Goal: Task Accomplishment & Management: Complete application form

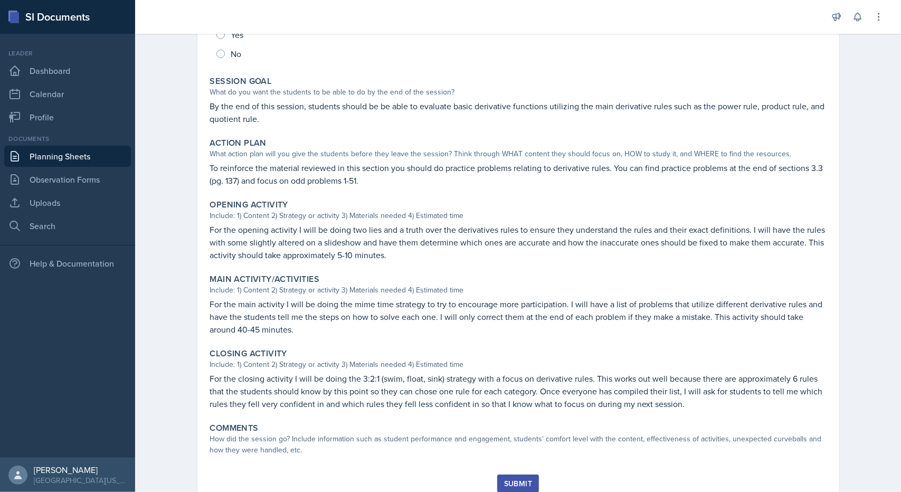
scroll to position [177, 0]
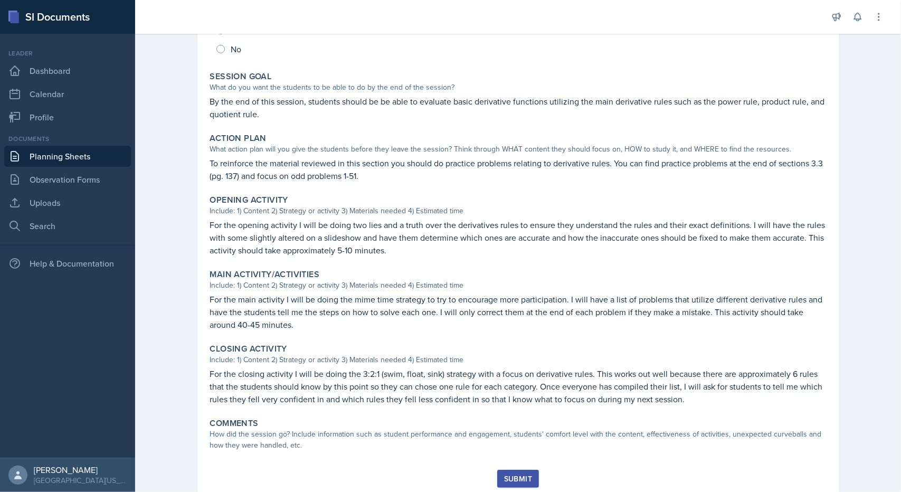
click at [58, 153] on link "Planning Sheets" at bounding box center [67, 156] width 127 height 21
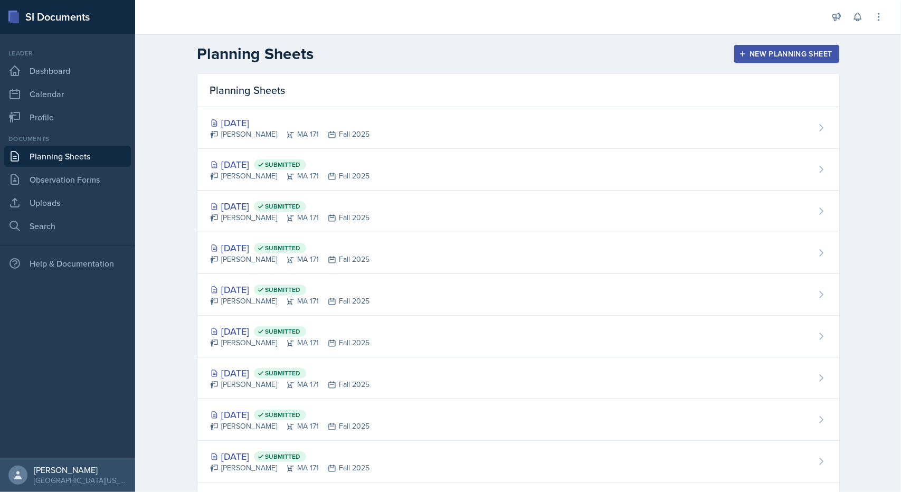
click at [744, 50] on div "New Planning Sheet" at bounding box center [786, 54] width 91 height 8
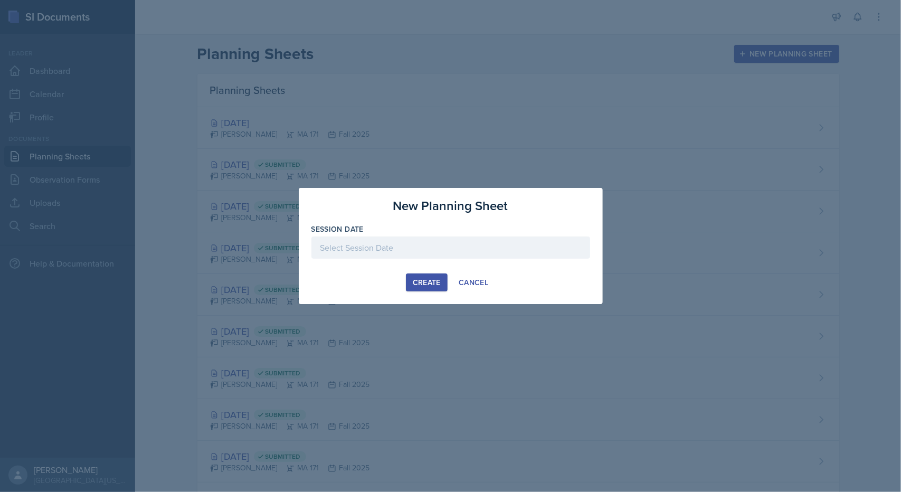
click at [512, 231] on div "Session Date" at bounding box center [450, 229] width 279 height 11
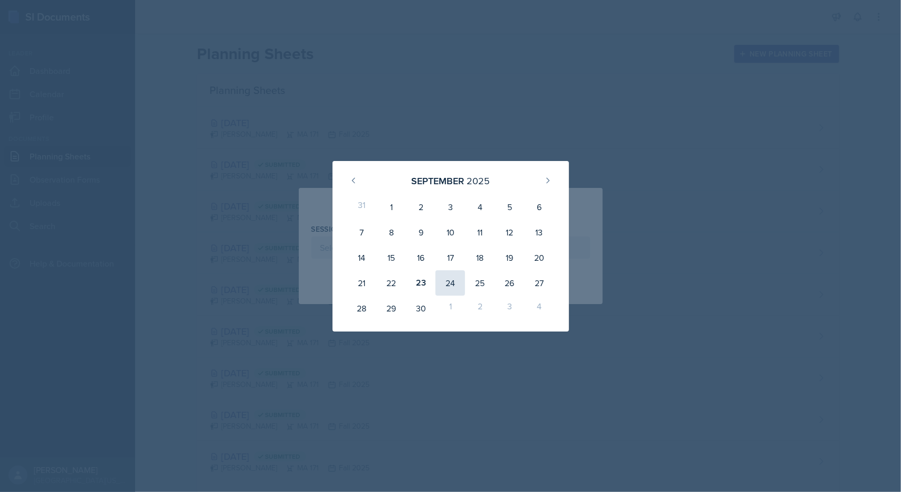
click at [448, 281] on div "24" at bounding box center [450, 282] width 30 height 25
type input "[DATE]"
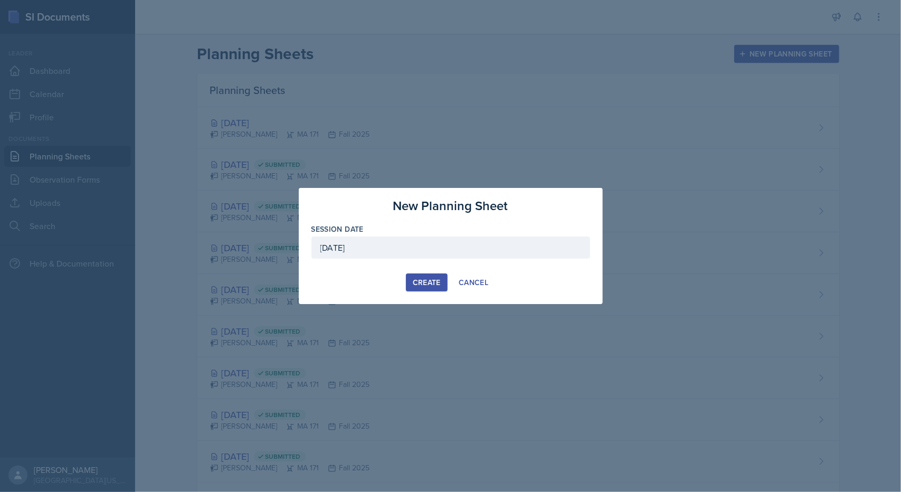
click at [426, 278] on div "Create" at bounding box center [427, 282] width 28 height 8
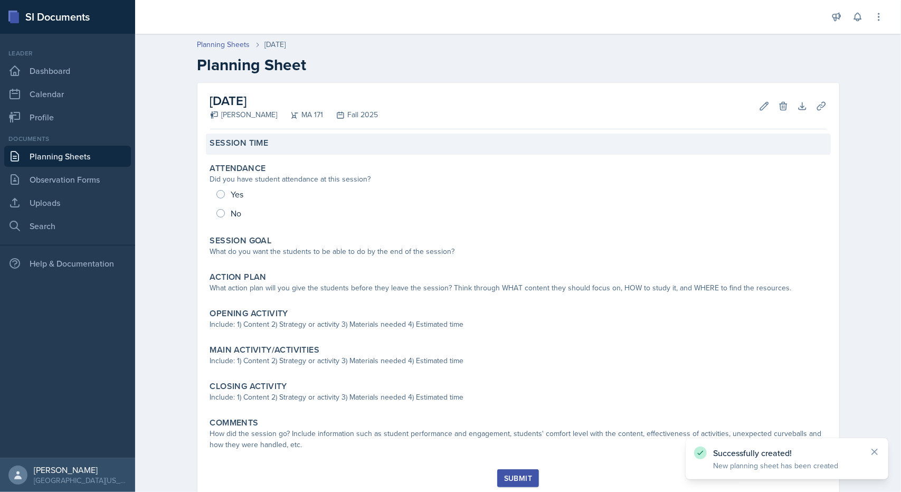
click at [240, 147] on label "Session Time" at bounding box center [239, 143] width 59 height 11
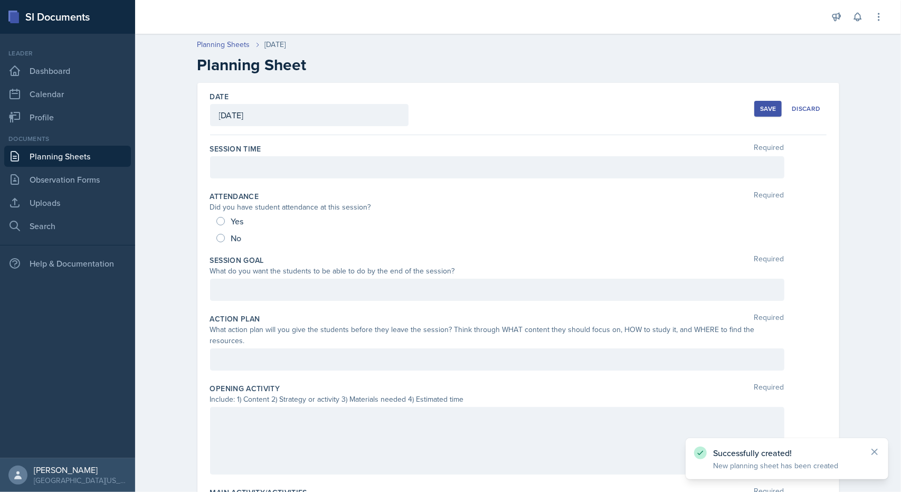
click at [241, 152] on label "Session Time" at bounding box center [235, 149] width 51 height 11
click at [242, 157] on div at bounding box center [497, 167] width 574 height 22
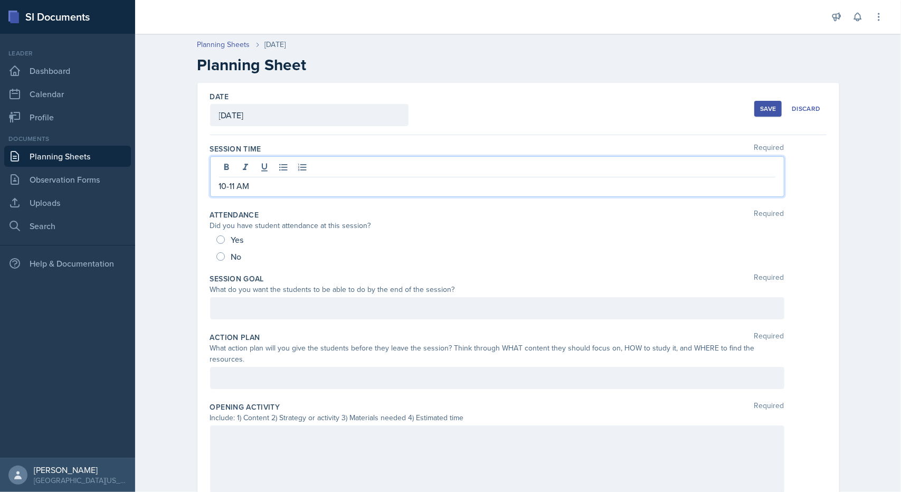
click at [231, 309] on div at bounding box center [497, 308] width 574 height 22
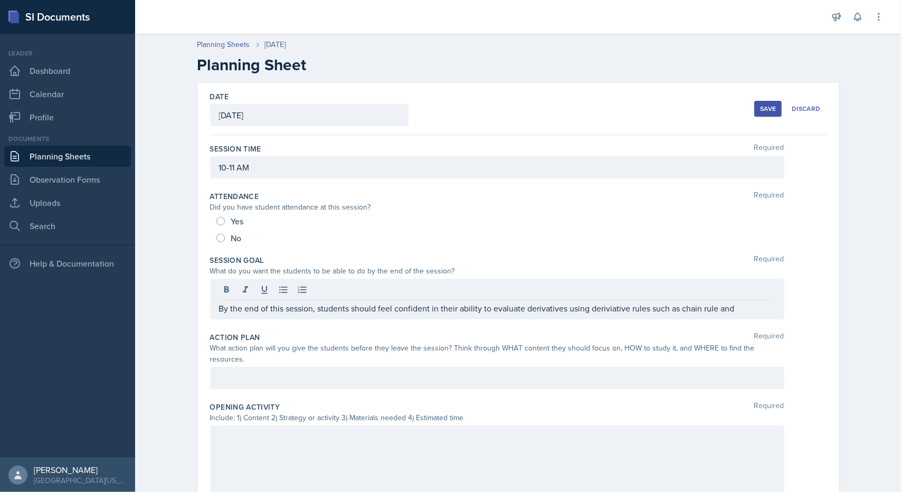
drag, startPoint x: 599, startPoint y: 313, endPoint x: 595, endPoint y: 304, distance: 9.2
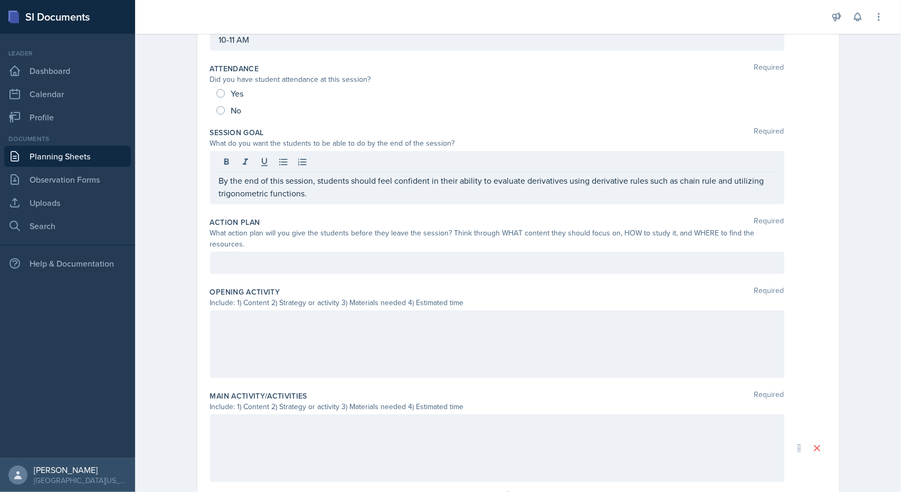
click at [368, 356] on div at bounding box center [497, 344] width 574 height 68
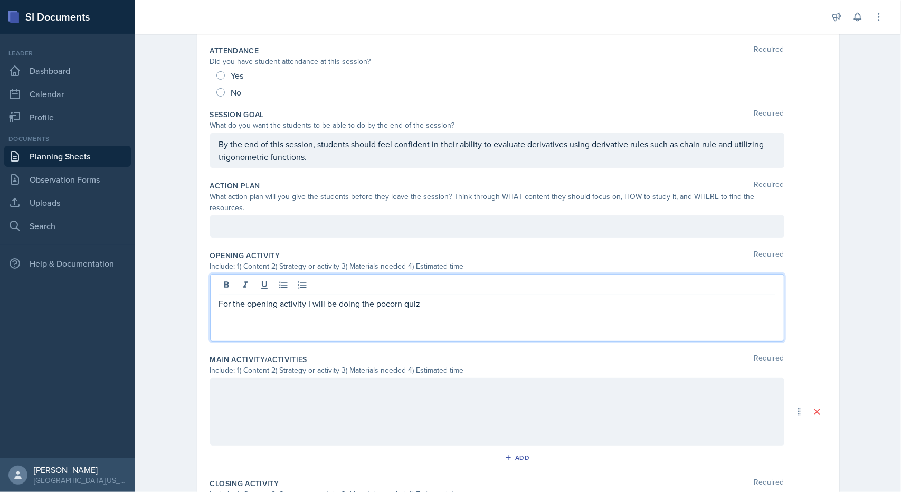
click at [376, 297] on p "For the opening activity I will be doing the pocorn quiz" at bounding box center [497, 303] width 556 height 13
click at [476, 297] on p "For the opening activity I will be doing the popcorn quiz" at bounding box center [497, 303] width 556 height 13
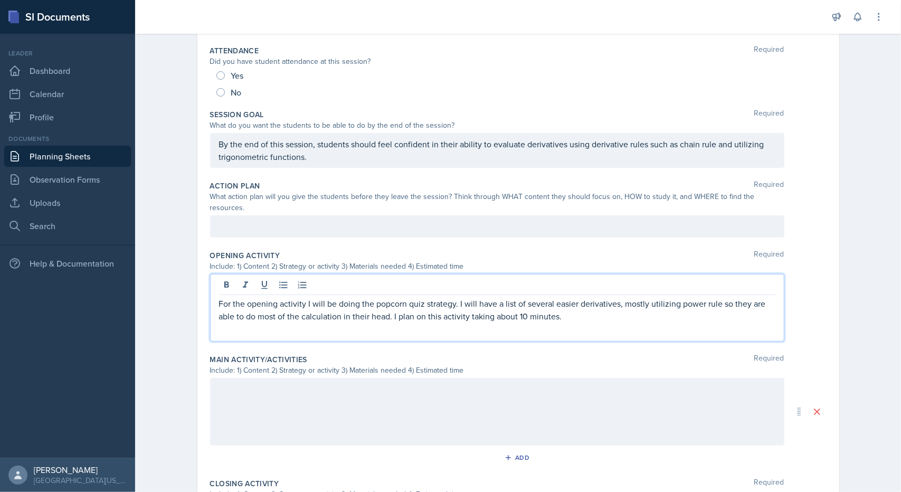
click at [494, 250] on div "Opening Activity Required" at bounding box center [518, 255] width 616 height 11
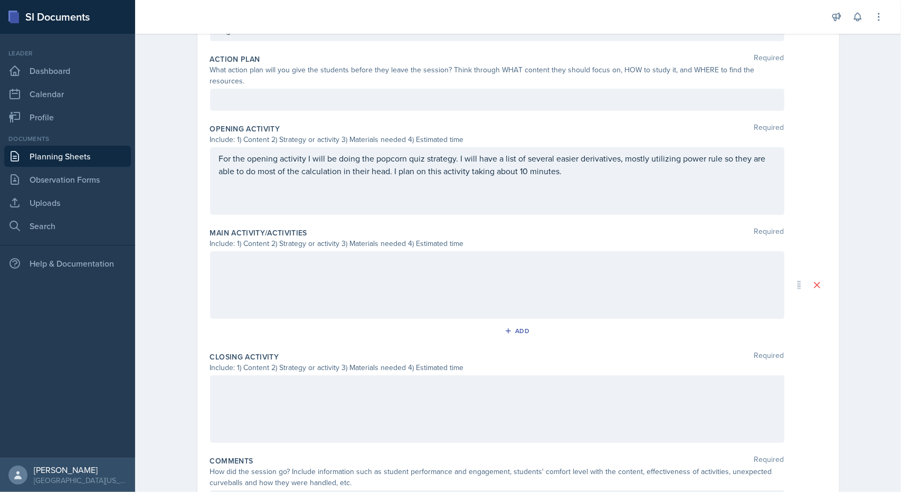
scroll to position [291, 0]
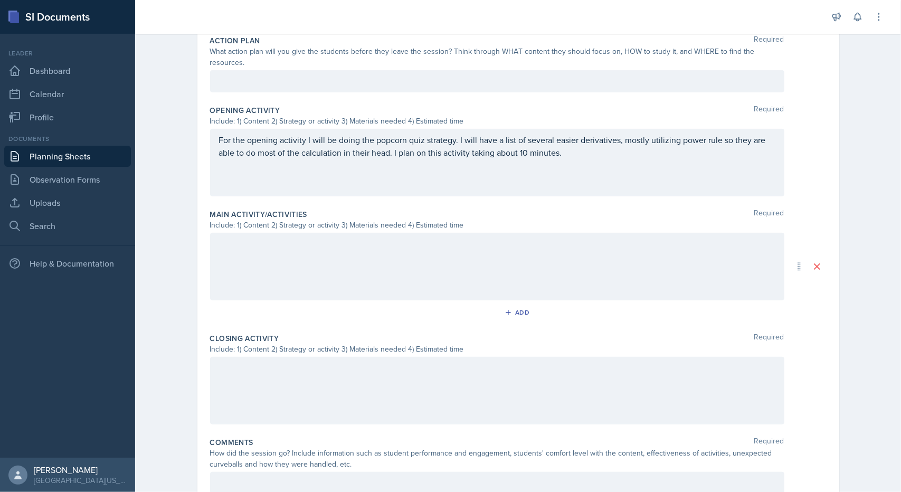
click at [369, 245] on p at bounding box center [497, 243] width 556 height 13
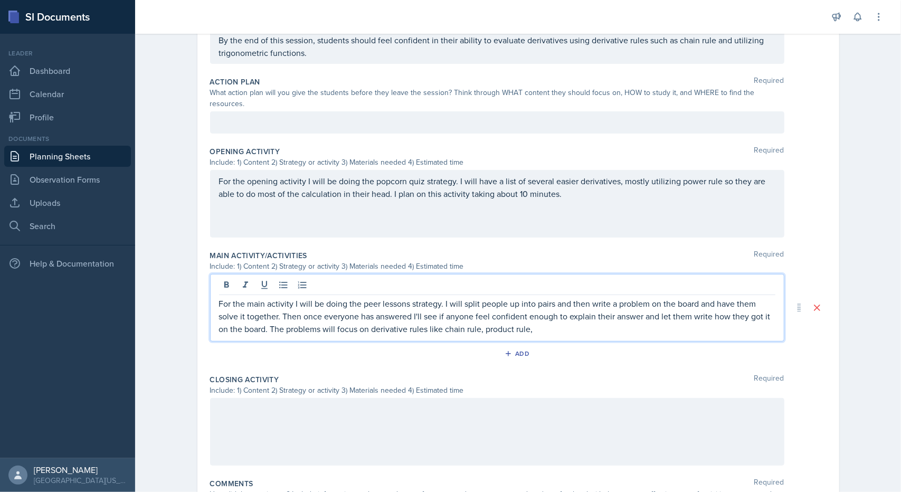
scroll to position [251, 0]
click at [483, 451] on div "Closing Activity Required Include: 1) Content 2) Strategy or activity 3) Materi…" at bounding box center [518, 420] width 616 height 104
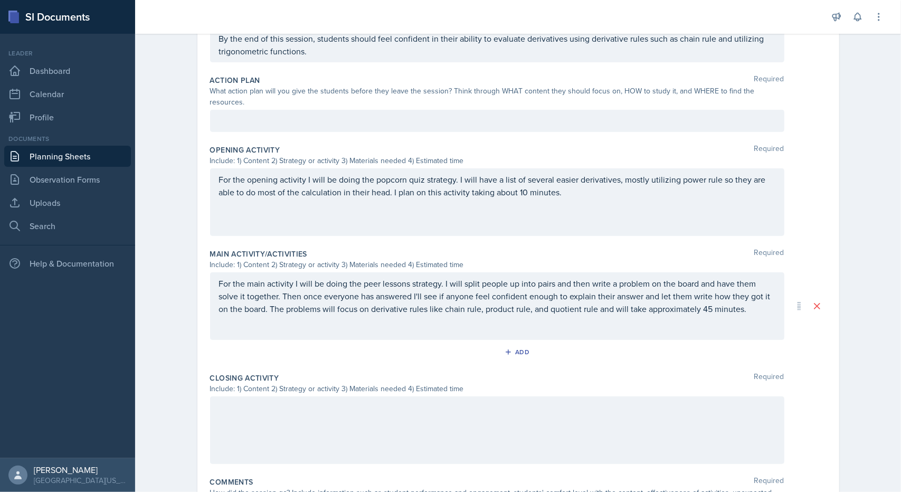
click at [457, 429] on div at bounding box center [497, 430] width 574 height 68
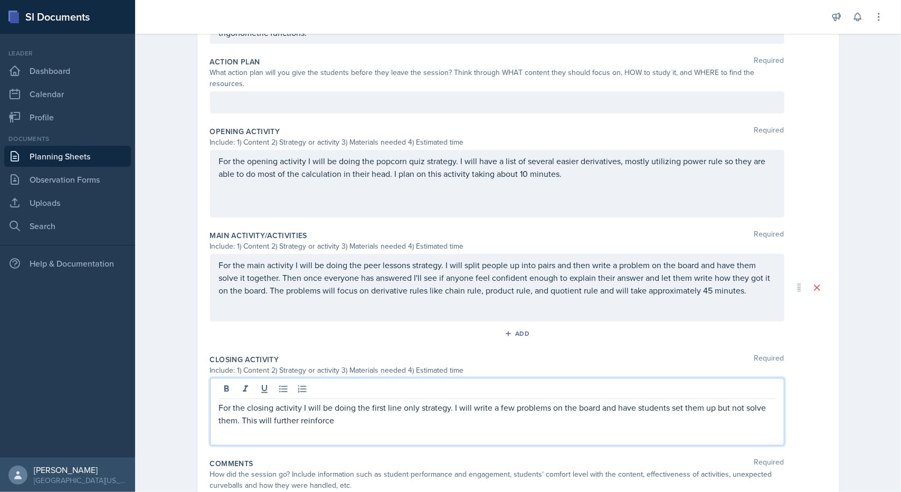
click at [340, 407] on p "For the closing activity I will be doing the first line only strategy. I will w…" at bounding box center [497, 413] width 556 height 25
click at [748, 411] on p "For the closing activity I will be doing the first line only strategy. I will w…" at bounding box center [497, 420] width 556 height 38
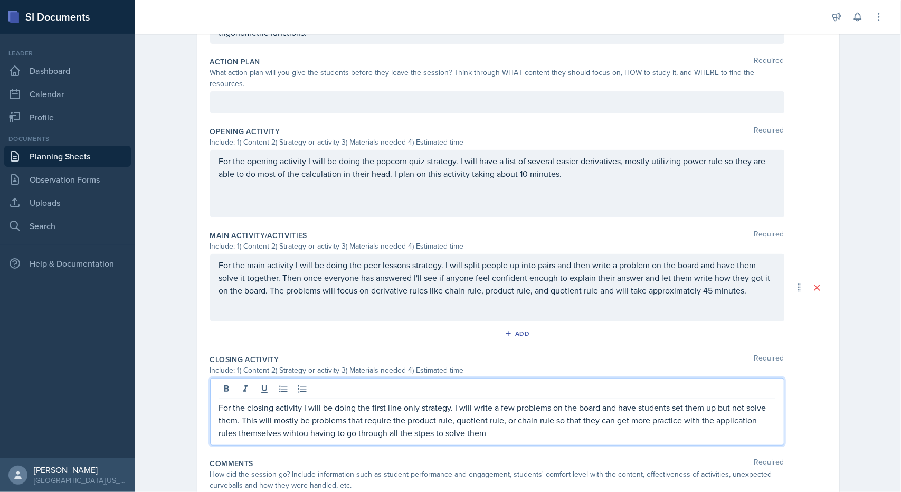
click at [424, 419] on p "For the closing activity I will be doing the first line only strategy. I will w…" at bounding box center [497, 420] width 556 height 38
click at [290, 418] on p "For the closing activity I will be doing the first line only strategy. I will w…" at bounding box center [497, 420] width 556 height 38
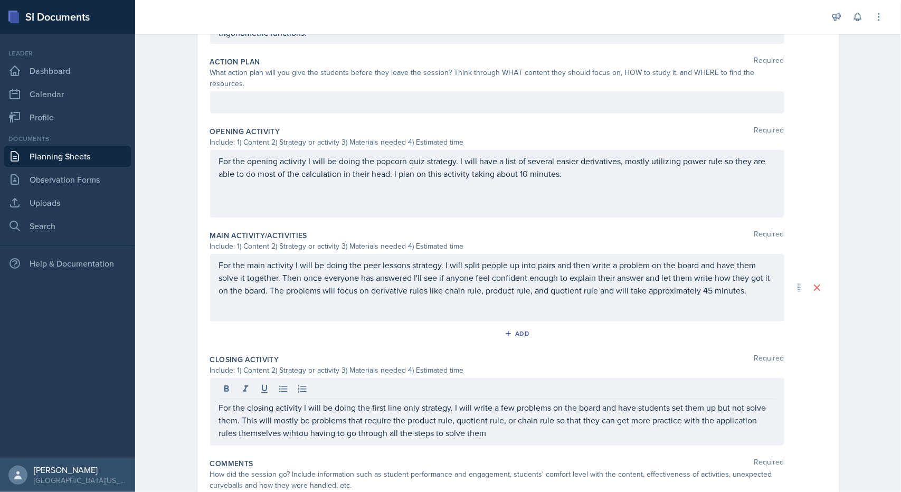
drag, startPoint x: 290, startPoint y: 418, endPoint x: 337, endPoint y: 189, distance: 233.6
click at [337, 189] on div "For the opening activity I will be doing the popcorn quiz strategy. I will have…" at bounding box center [497, 184] width 574 height 68
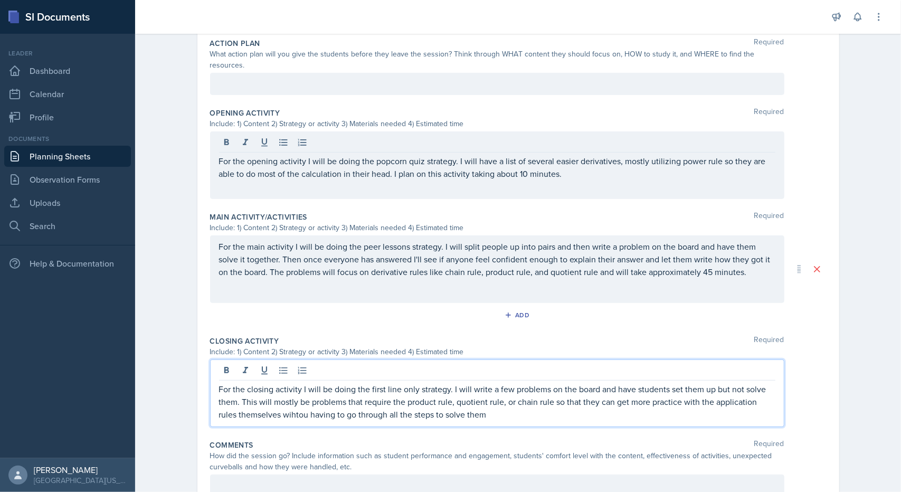
click at [291, 383] on p "For the closing activity I will be doing the first line only strategy. I will w…" at bounding box center [497, 402] width 556 height 38
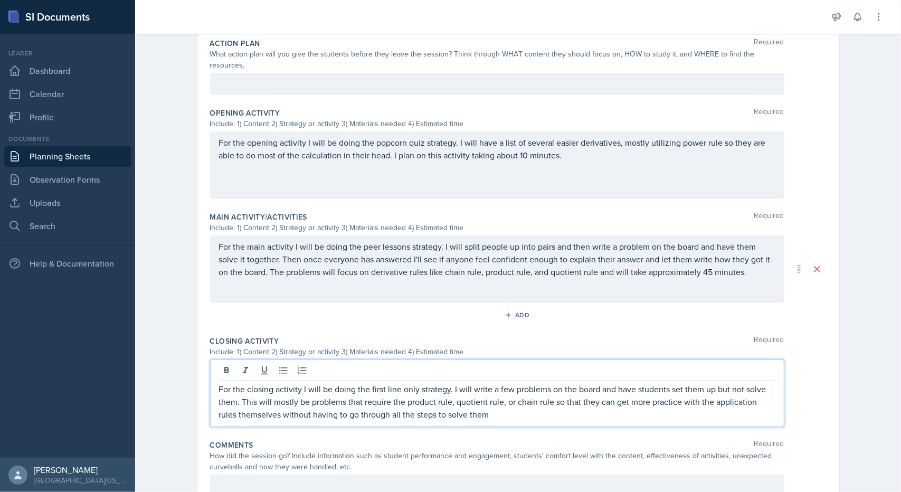
click at [501, 398] on p "For the closing activity I will be doing the first line only strategy. I will w…" at bounding box center [497, 402] width 556 height 38
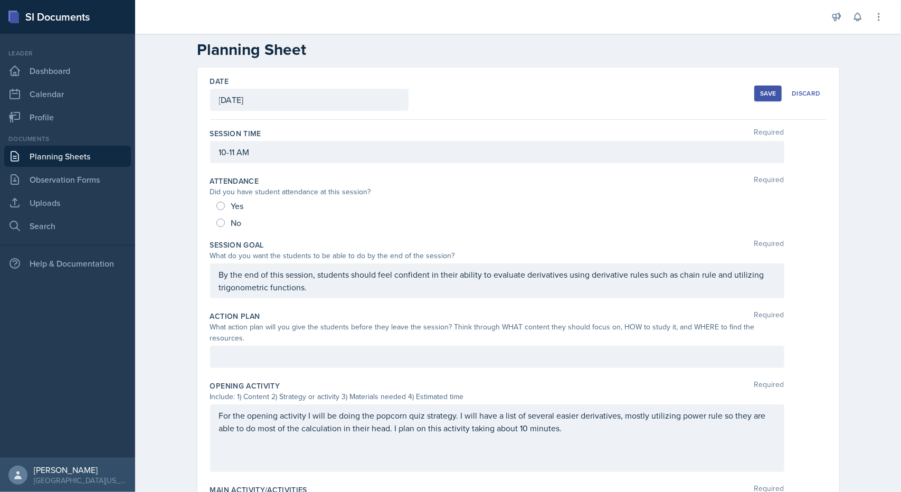
scroll to position [0, 0]
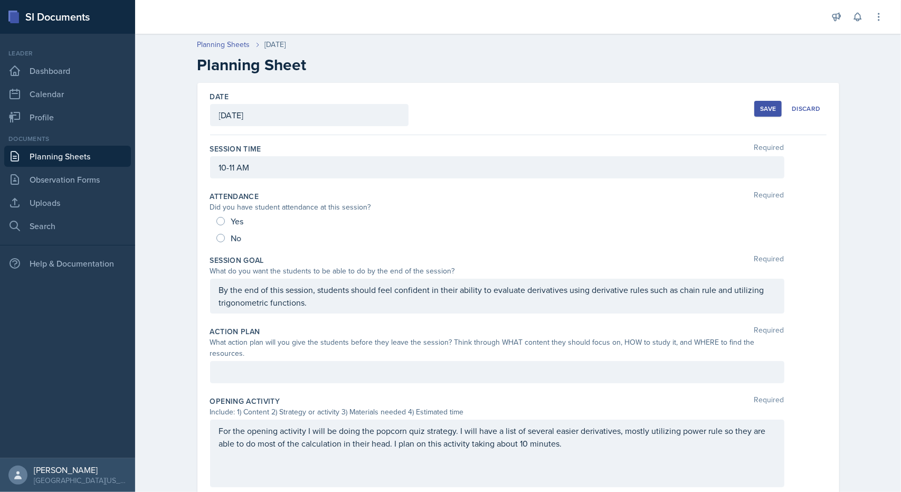
click at [770, 109] on div "Save" at bounding box center [768, 108] width 16 height 8
